Goal: Task Accomplishment & Management: Manage account settings

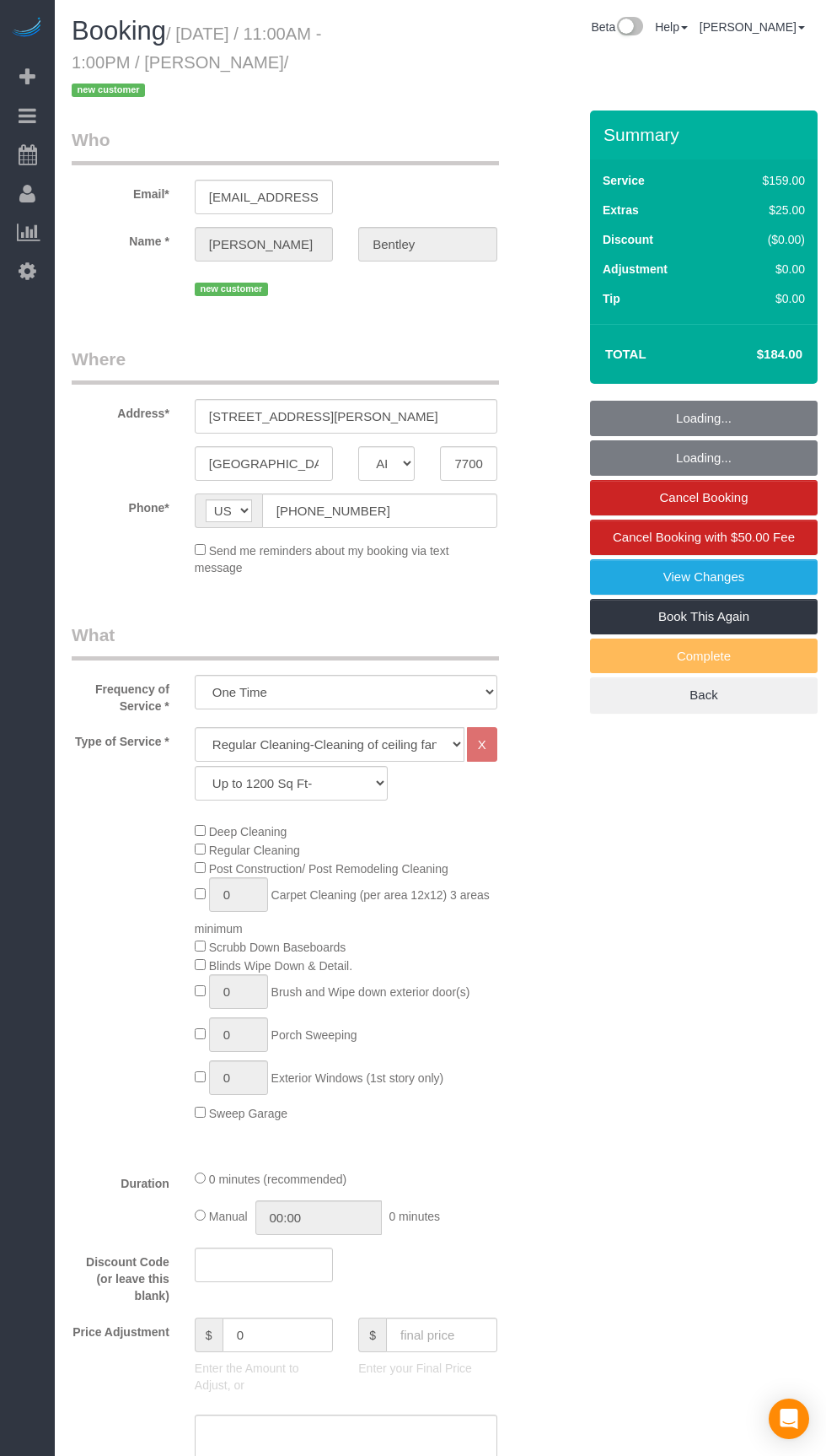
select select "[GEOGRAPHIC_DATA]"
select select "3"
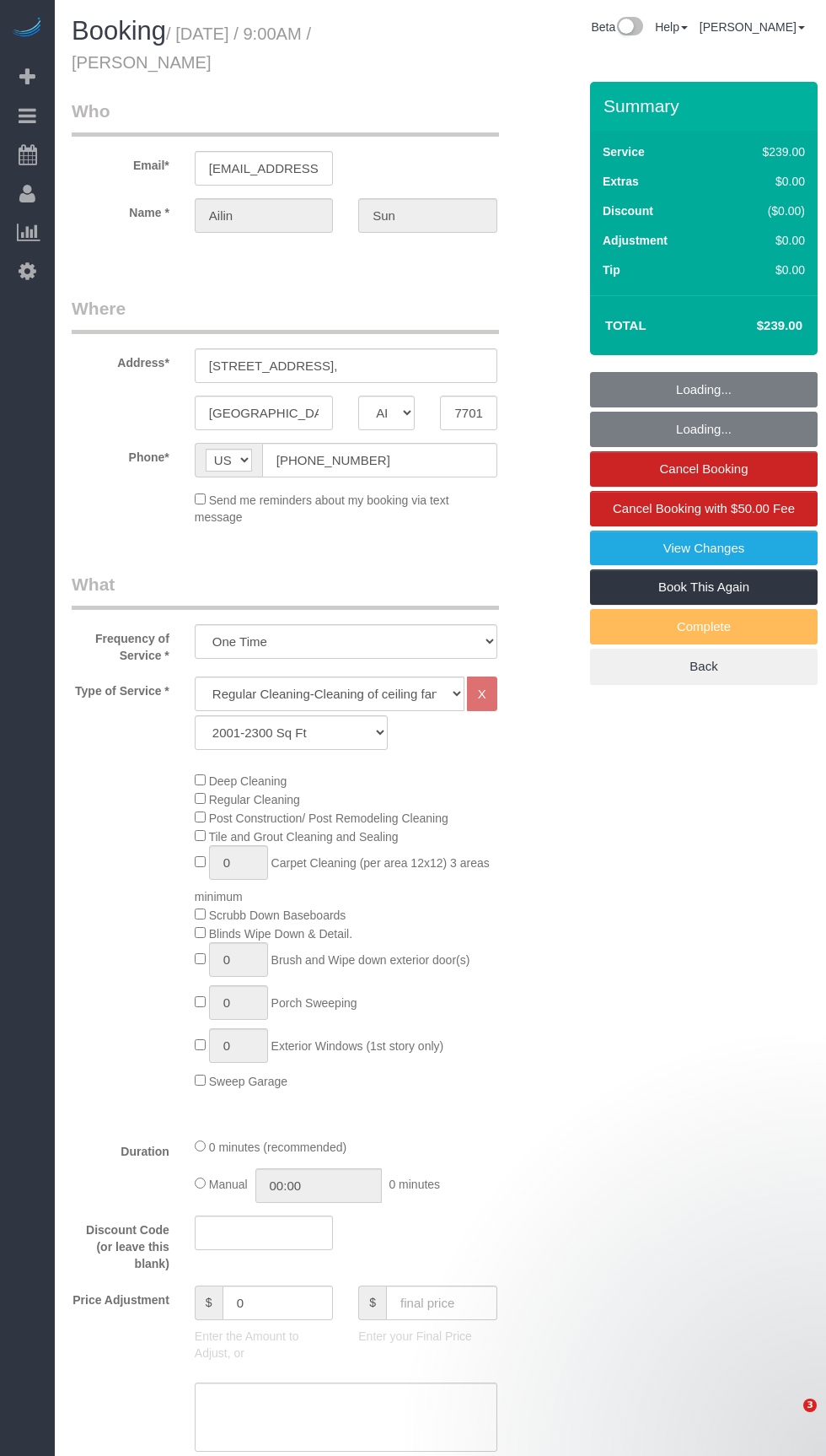
select select "[GEOGRAPHIC_DATA]"
select select "3"
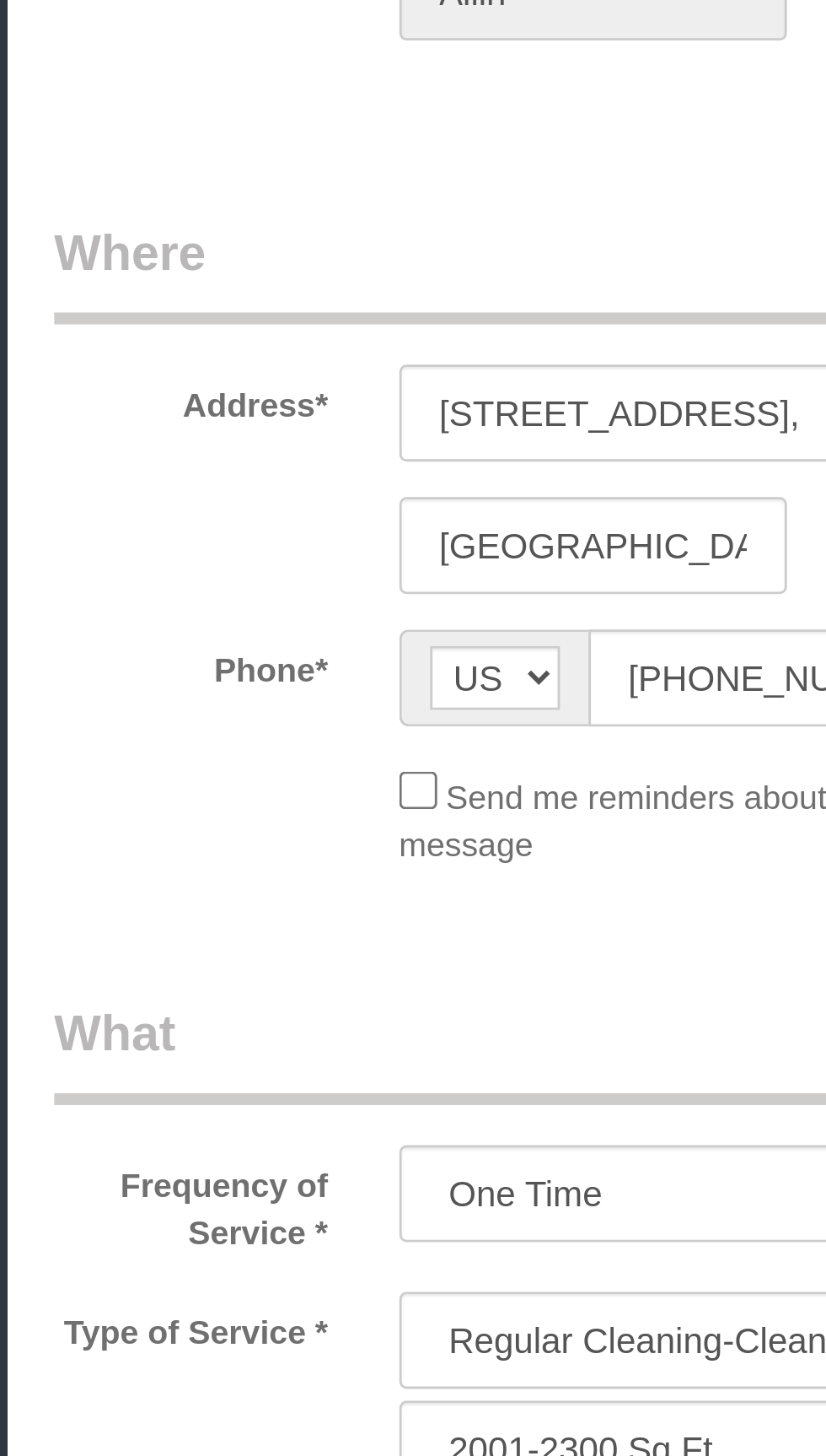
select select "object:1038"
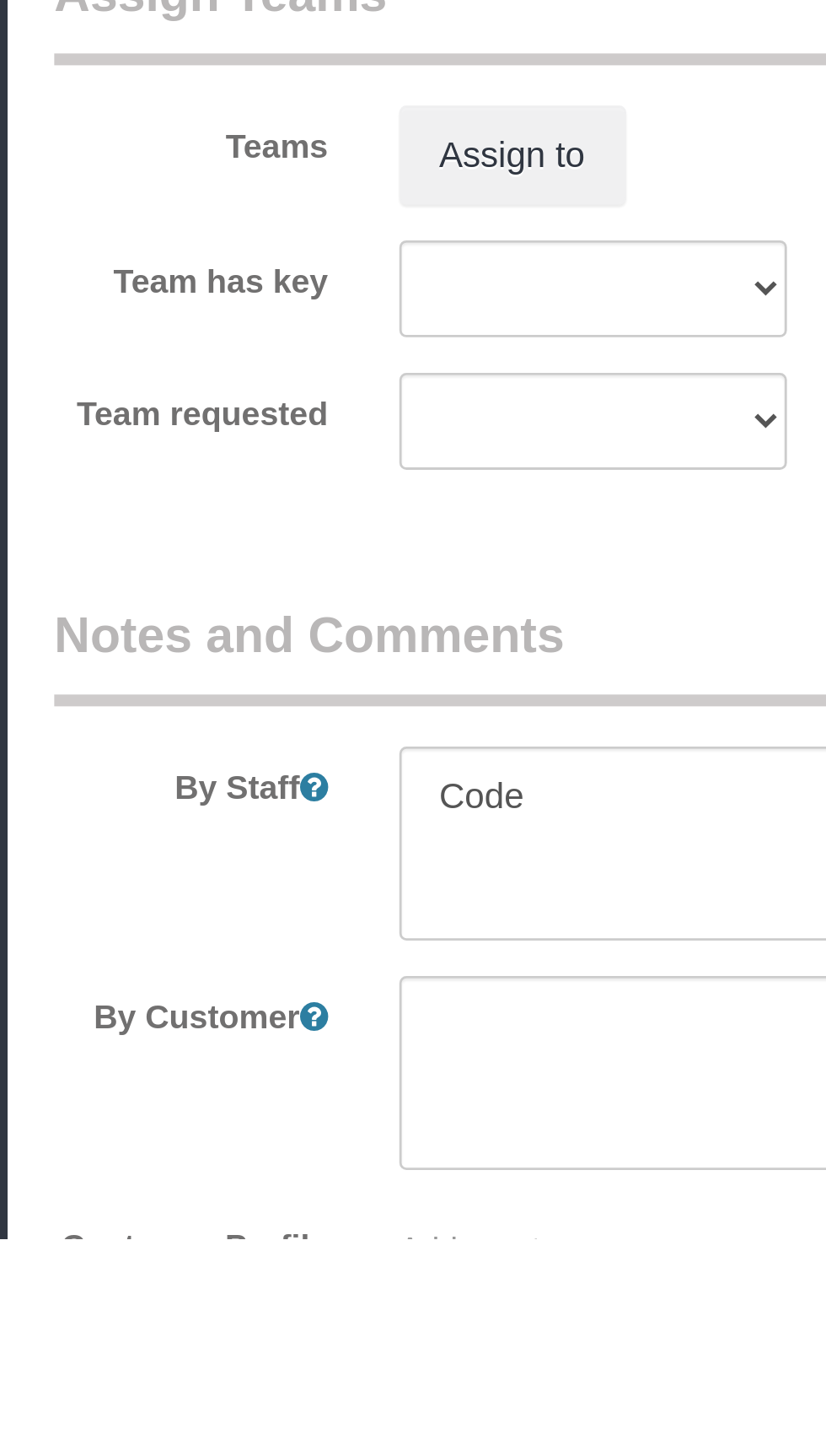
scroll to position [969, 0]
